Goal: Task Accomplishment & Management: Use online tool/utility

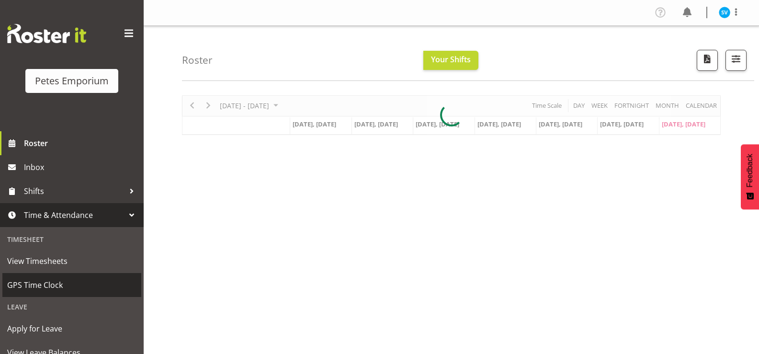
click at [64, 280] on span "GPS Time Clock" at bounding box center [71, 285] width 129 height 14
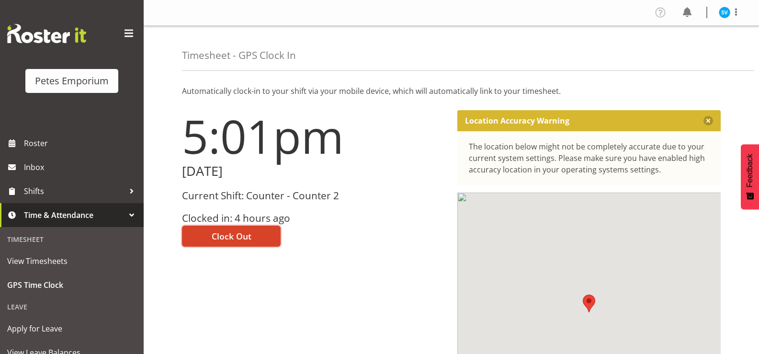
click at [243, 233] on span "Clock Out" at bounding box center [232, 236] width 40 height 12
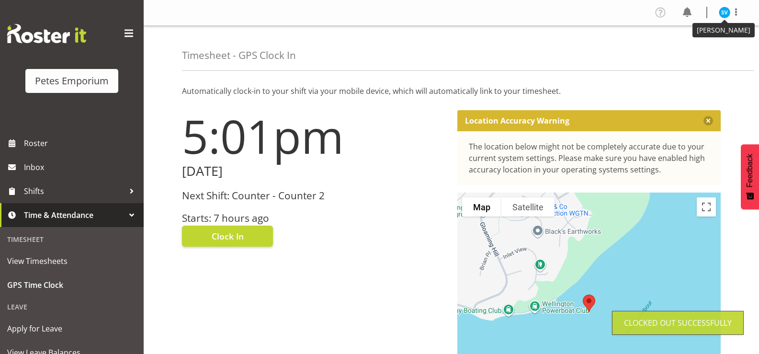
click at [721, 11] on img at bounding box center [724, 12] width 11 height 11
click at [699, 45] on link "Log Out" at bounding box center [696, 50] width 92 height 17
